Goal: Complete application form

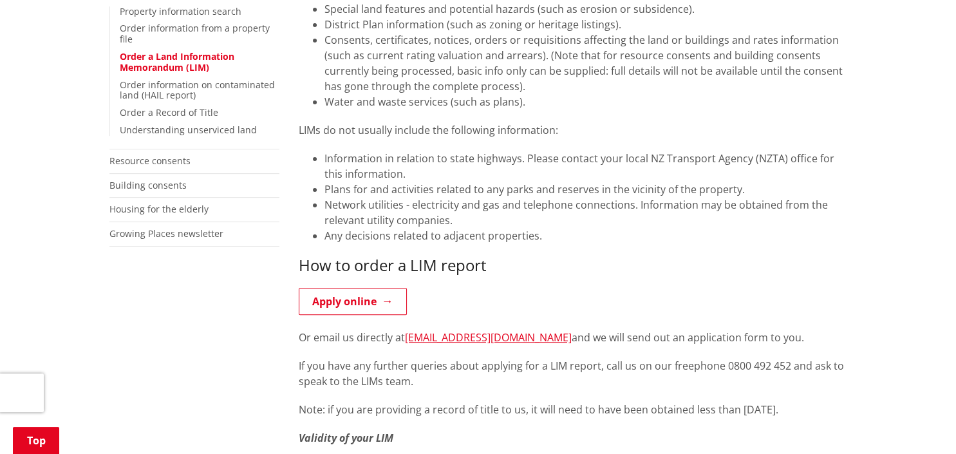
scroll to position [476, 0]
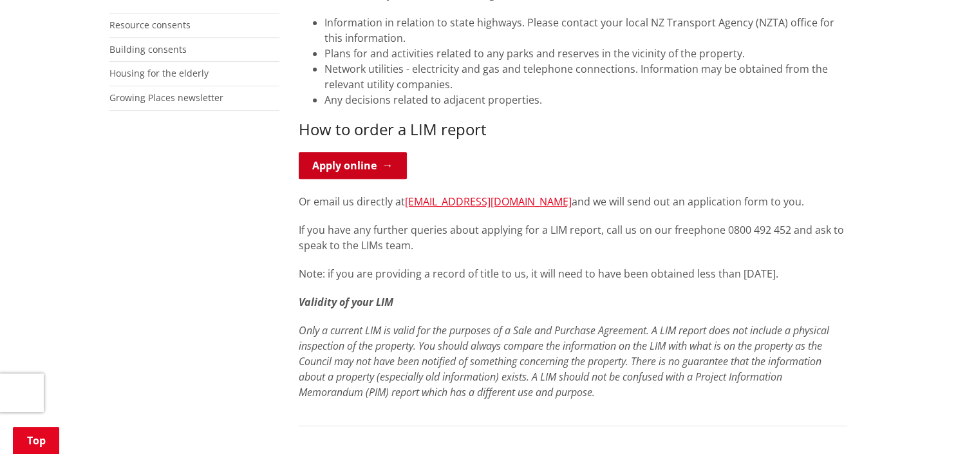
click at [375, 161] on link "Apply online" at bounding box center [353, 165] width 108 height 27
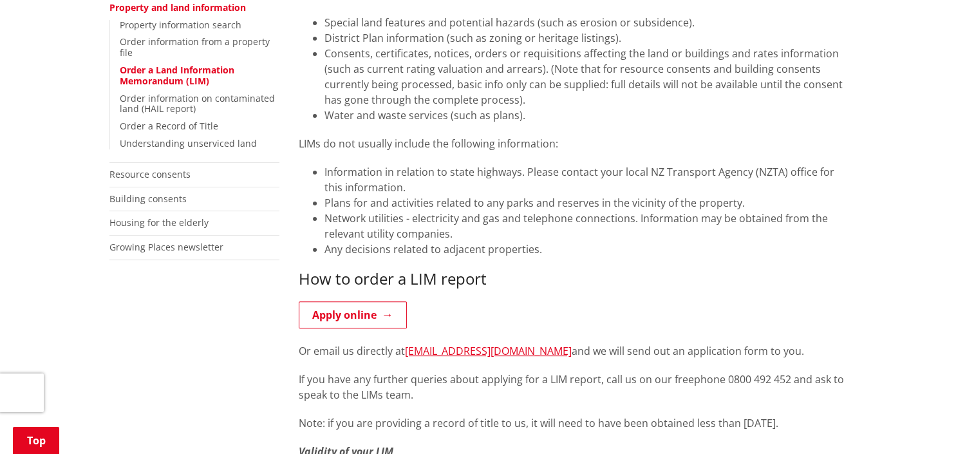
scroll to position [340, 0]
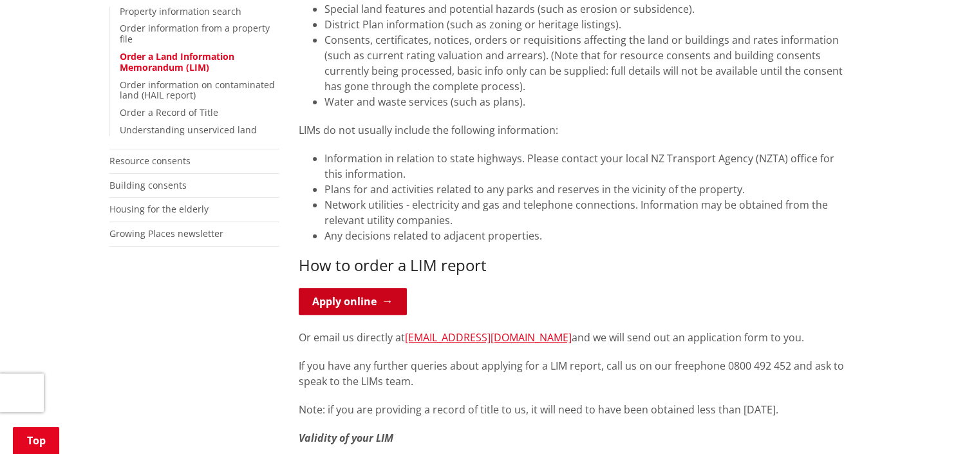
click at [383, 299] on link "Apply online" at bounding box center [353, 301] width 108 height 27
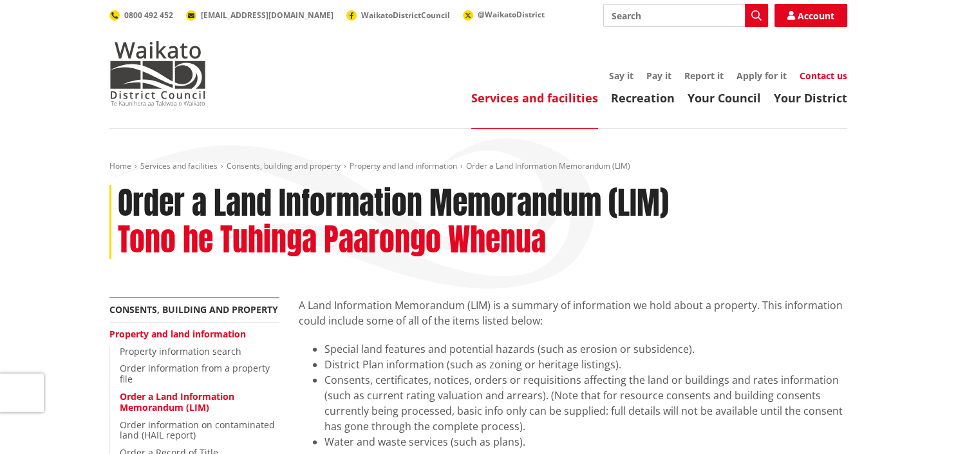
click at [825, 76] on link "Contact us" at bounding box center [823, 76] width 48 height 12
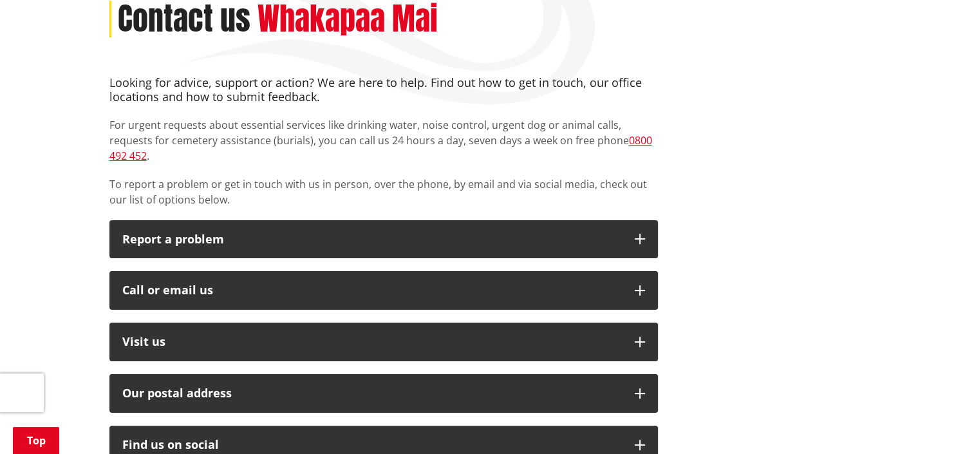
scroll to position [203, 0]
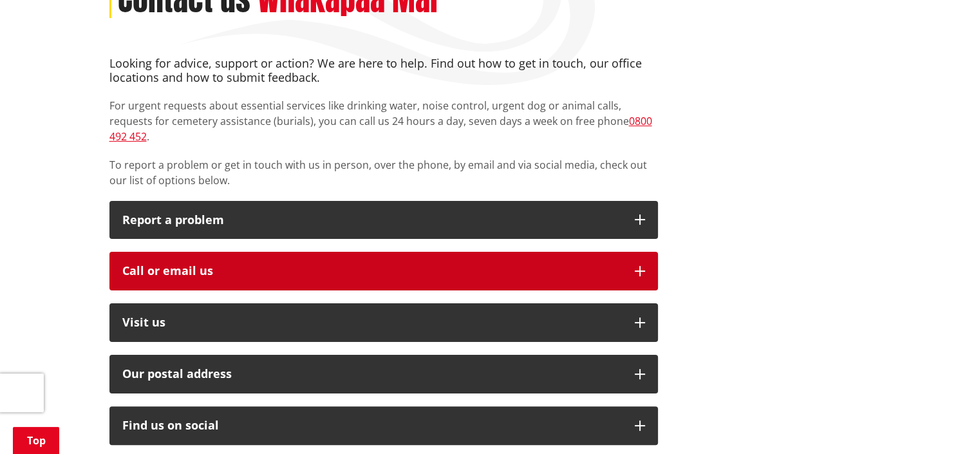
click at [459, 266] on button "Call or email us" at bounding box center [383, 271] width 548 height 39
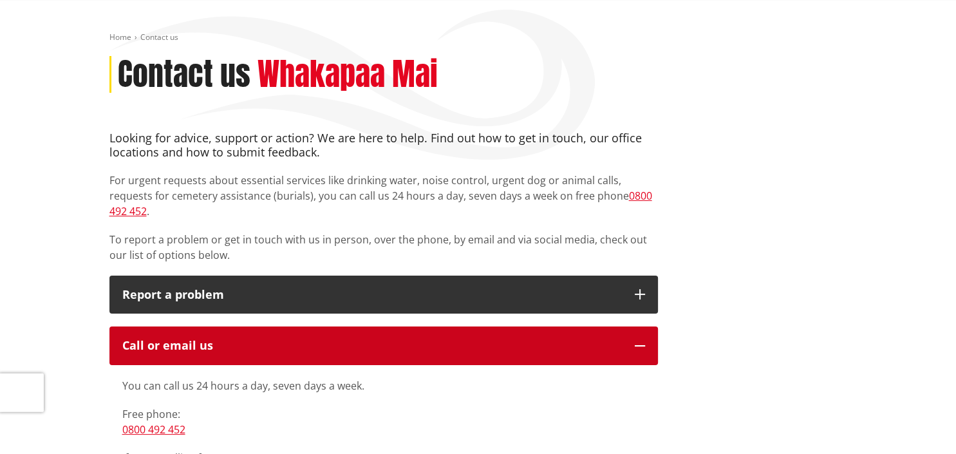
scroll to position [0, 0]
